Goal: Task Accomplishment & Management: Use online tool/utility

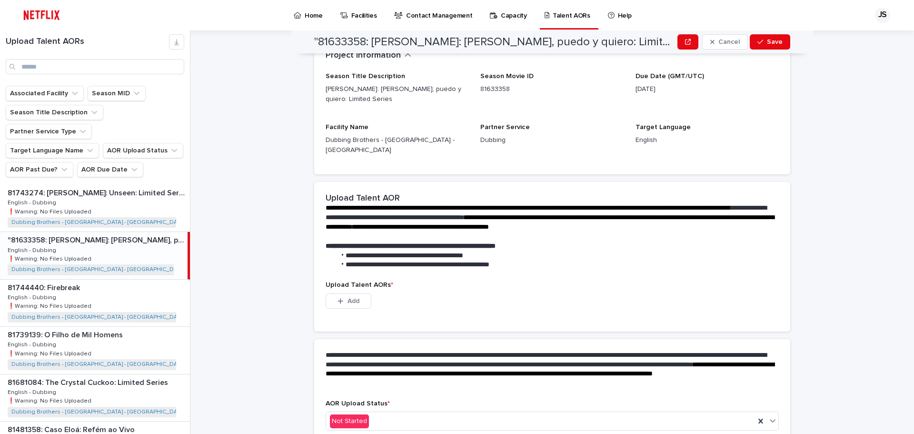
scroll to position [95, 0]
